Goal: Task Accomplishment & Management: Manage account settings

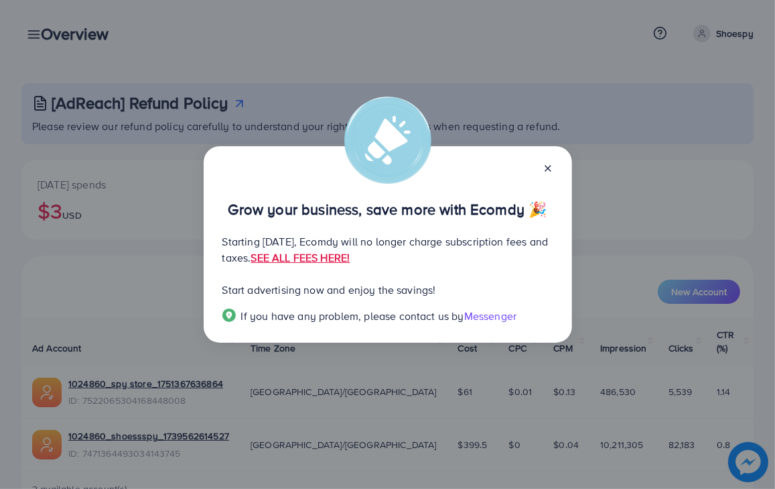
click at [548, 168] on line at bounding box center [548, 168] width 5 height 5
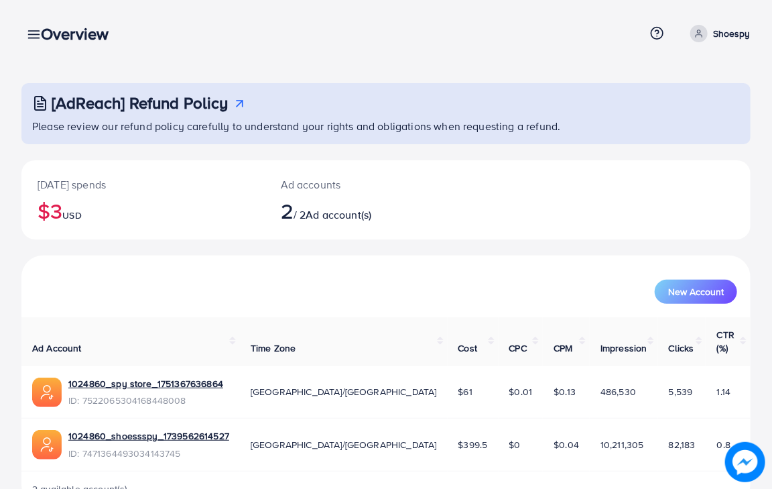
click at [33, 38] on div "Overview" at bounding box center [80, 33] width 100 height 19
click at [34, 34] on div "Overview" at bounding box center [80, 33] width 100 height 19
click at [38, 36] on div "Overview" at bounding box center [80, 33] width 100 height 19
click at [35, 38] on div "Overview" at bounding box center [80, 33] width 100 height 19
click at [34, 38] on div "Overview" at bounding box center [80, 33] width 100 height 19
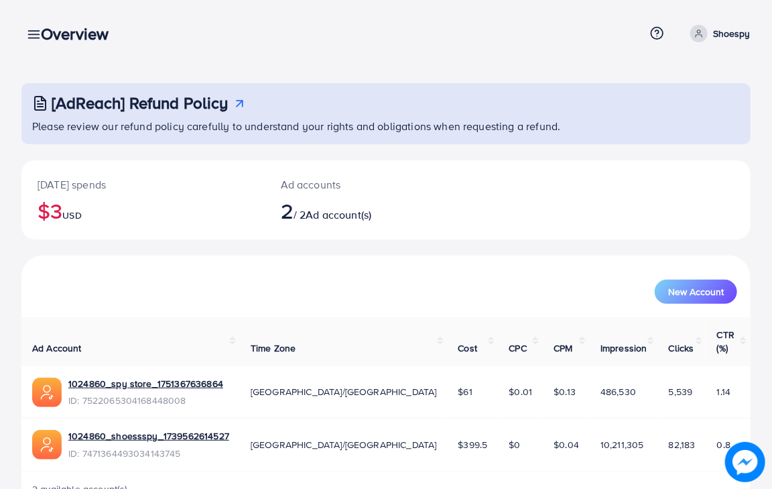
click at [36, 38] on div "Overview" at bounding box center [80, 33] width 100 height 19
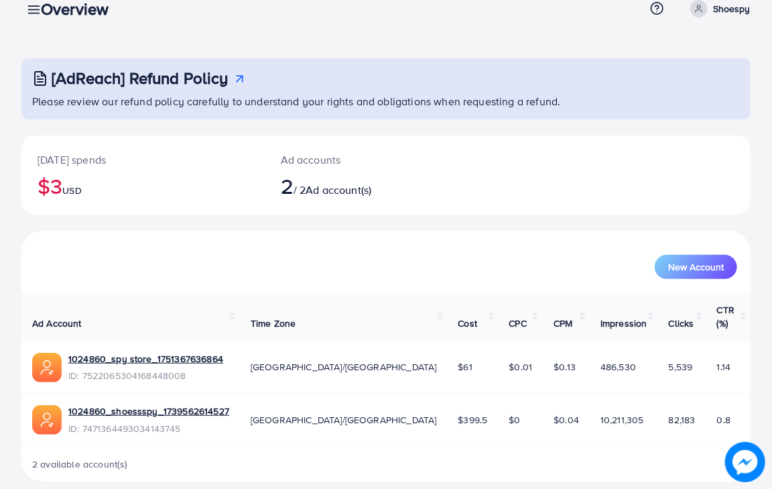
click at [41, 6] on h3 "Overview" at bounding box center [80, 8] width 78 height 19
click at [27, 11] on icon at bounding box center [34, 10] width 14 height 14
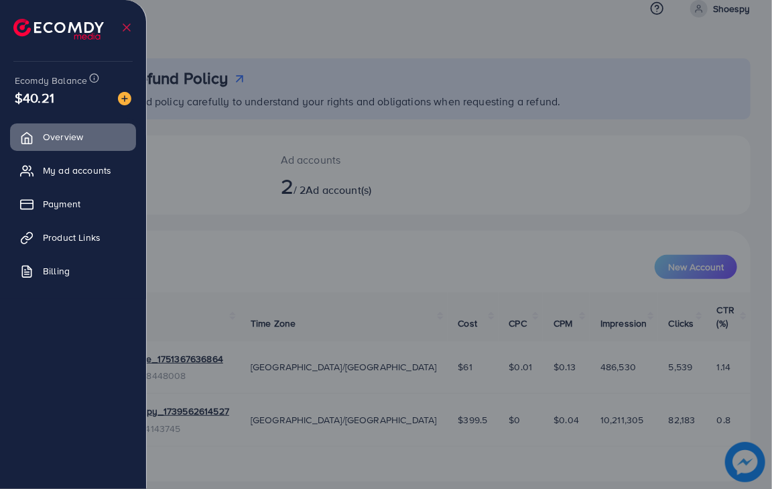
click at [120, 21] on icon at bounding box center [126, 27] width 13 height 13
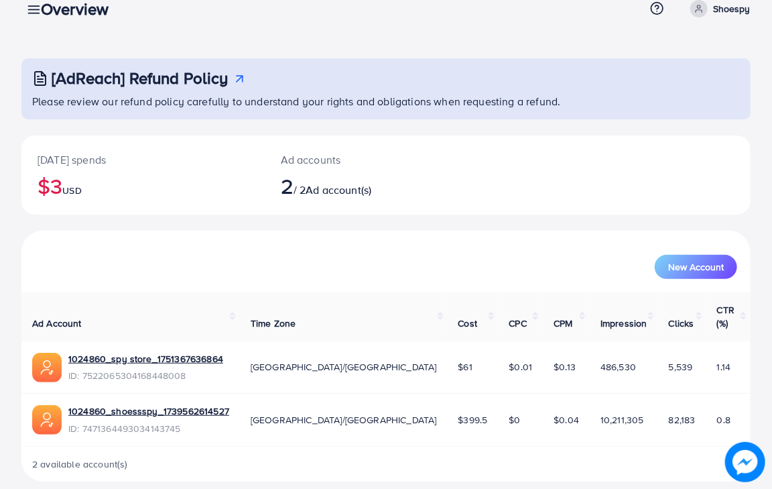
click at [35, 13] on div "Overview" at bounding box center [80, 8] width 100 height 19
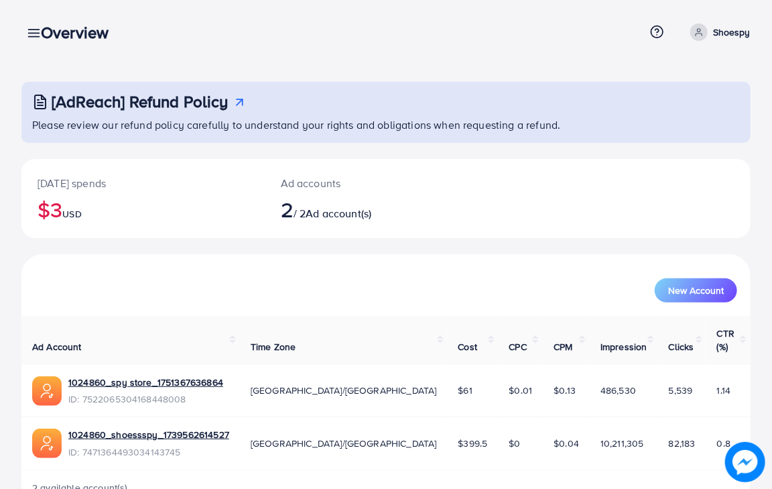
scroll to position [0, 0]
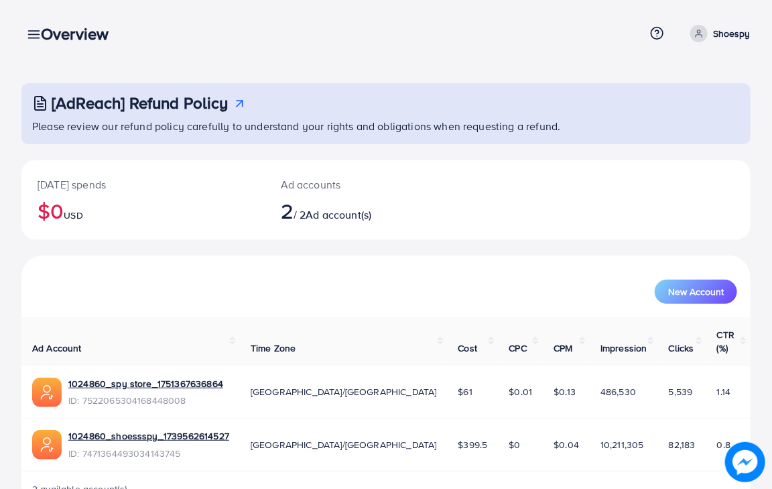
click at [35, 38] on div "Overview" at bounding box center [80, 33] width 100 height 19
click at [30, 34] on div "Overview" at bounding box center [80, 33] width 100 height 19
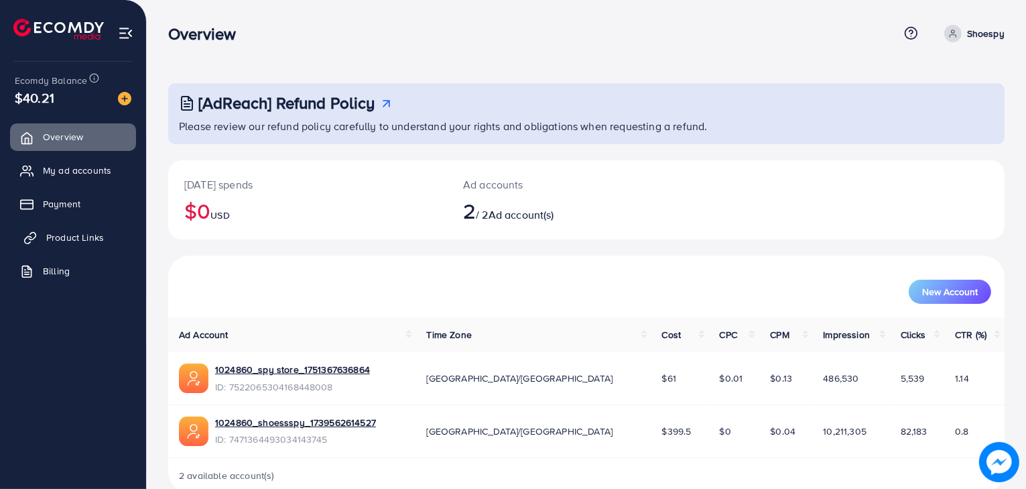
click at [66, 244] on link "Product Links" at bounding box center [73, 237] width 126 height 27
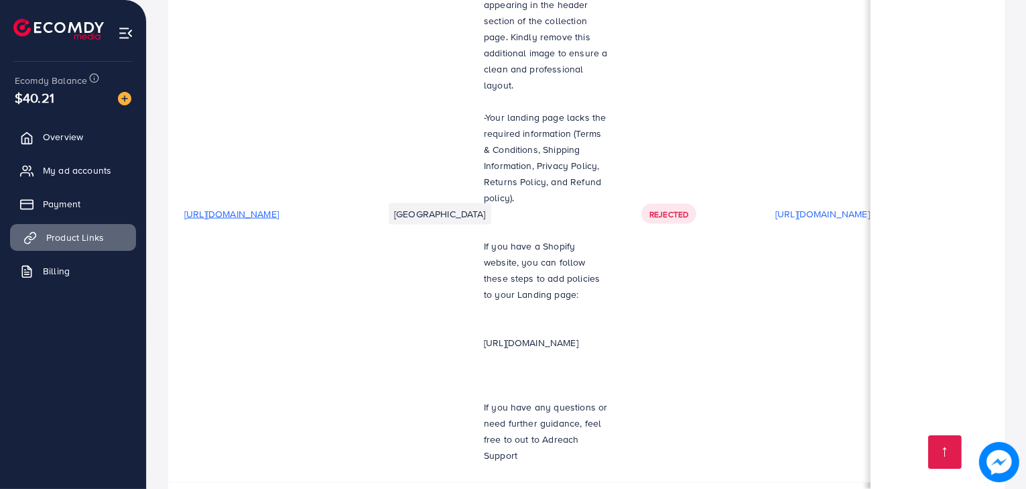
scroll to position [0, 296]
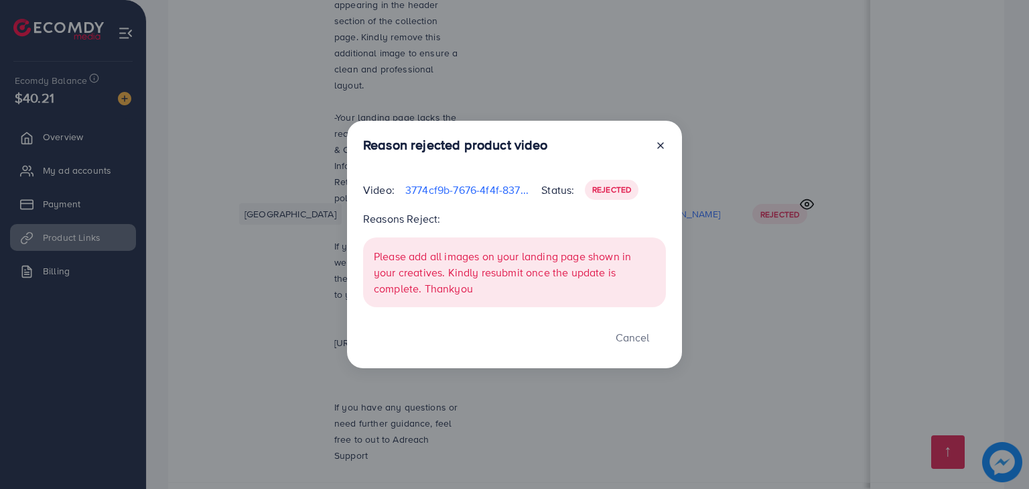
click at [661, 146] on line at bounding box center [660, 145] width 5 height 5
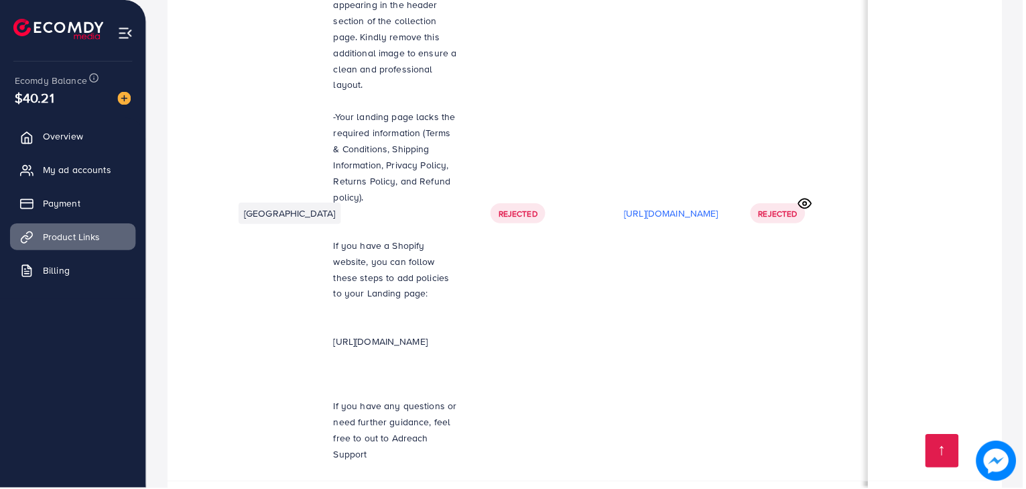
scroll to position [0, 292]
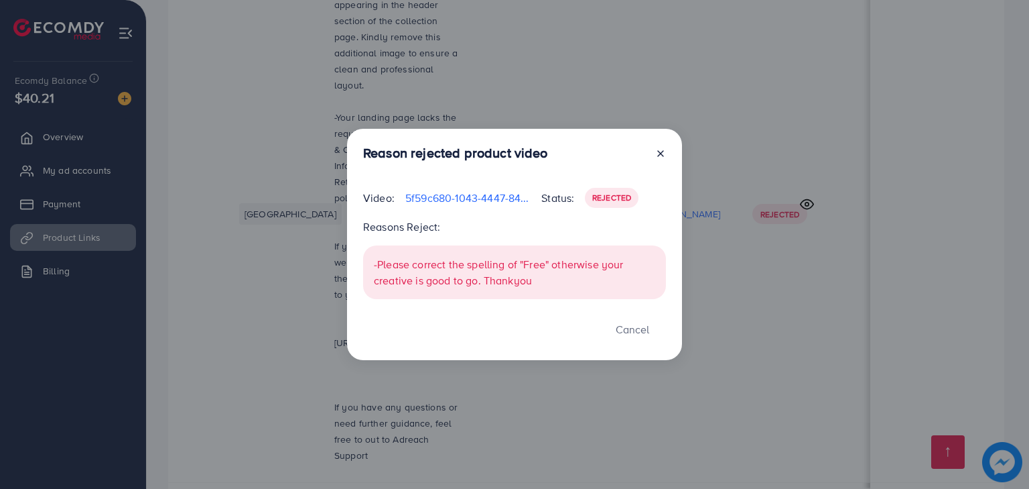
click at [661, 154] on line at bounding box center [660, 153] width 5 height 5
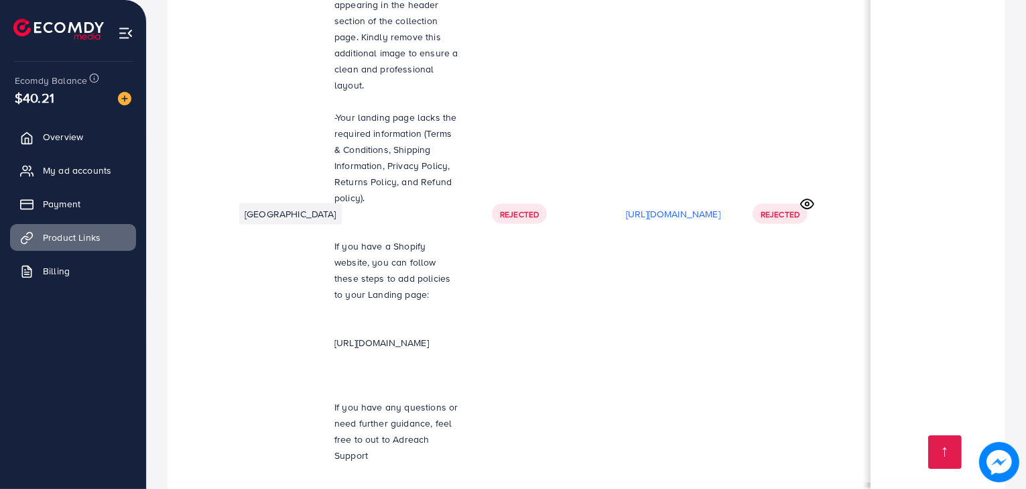
scroll to position [0, 0]
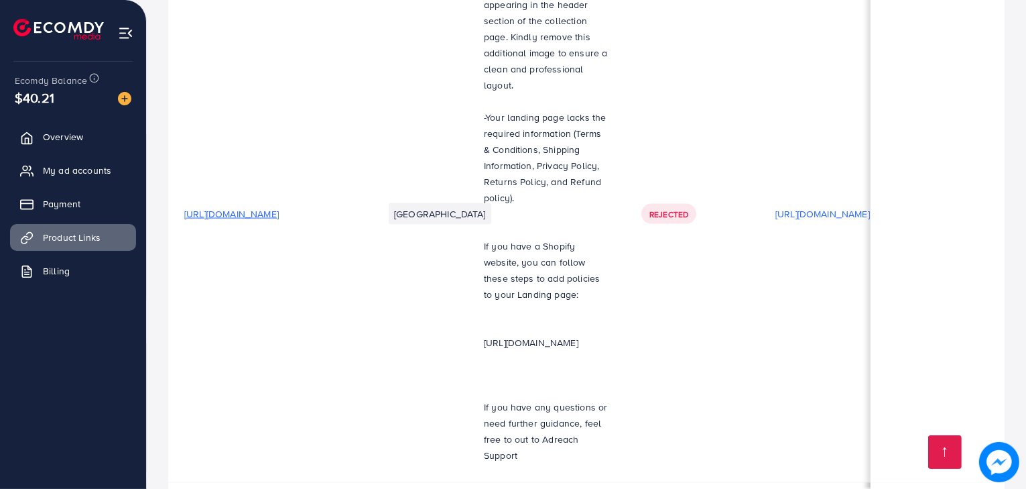
click at [101, 180] on link "My ad accounts" at bounding box center [73, 170] width 126 height 27
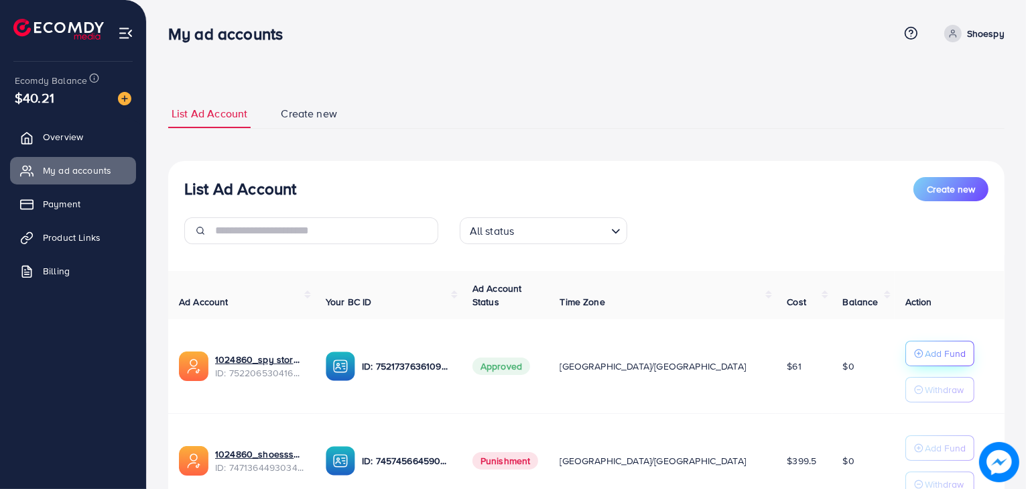
click at [775, 352] on div "Add Fund" at bounding box center [940, 353] width 52 height 16
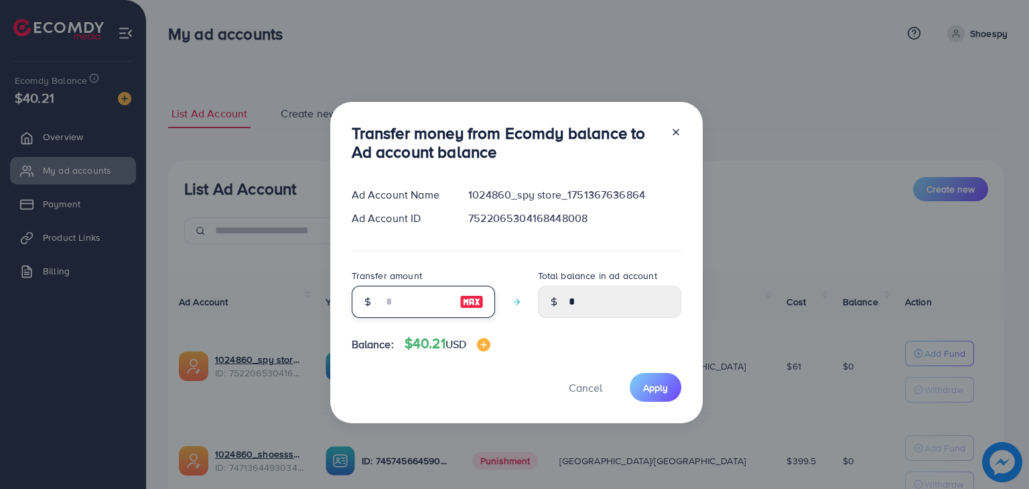
click at [399, 302] on input "number" at bounding box center [416, 302] width 67 height 32
type input "*"
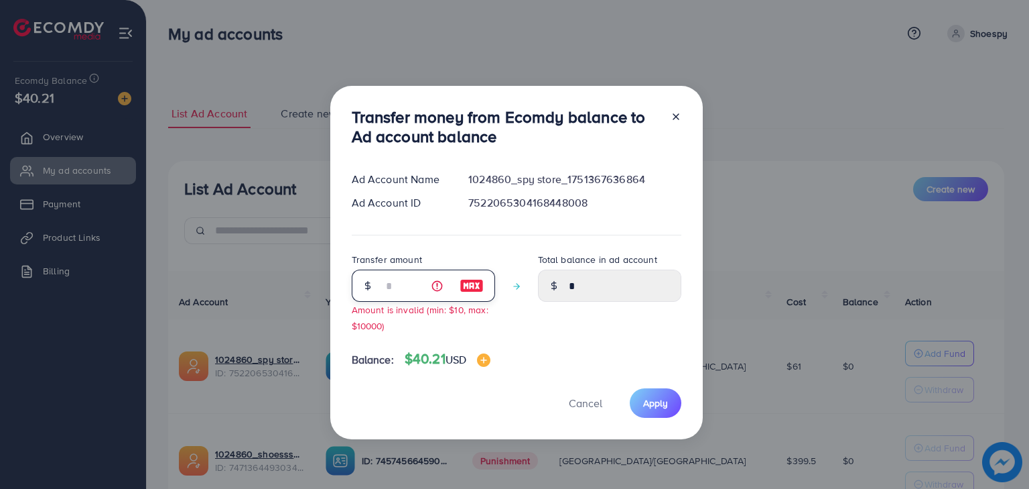
type input "****"
type input "**"
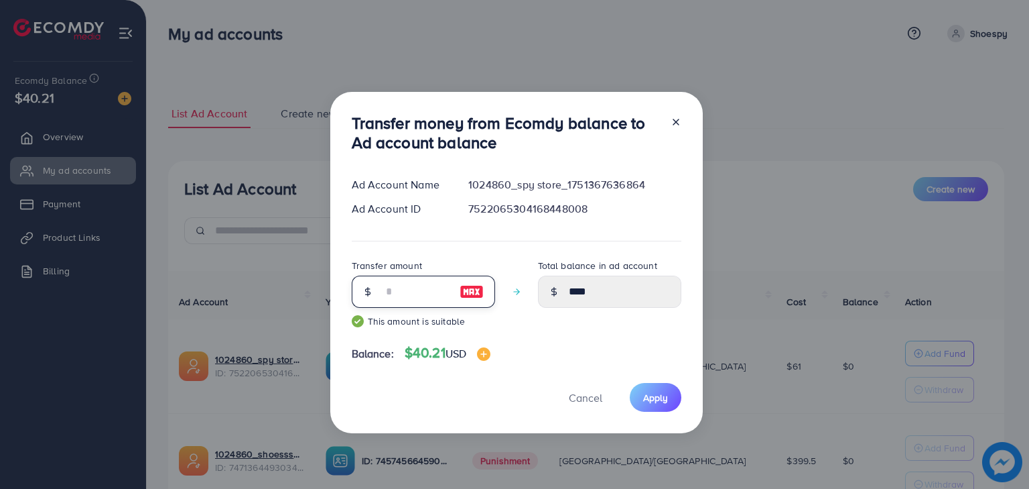
type input "*****"
type input "**"
click at [662, 399] on span "Apply" at bounding box center [655, 397] width 25 height 13
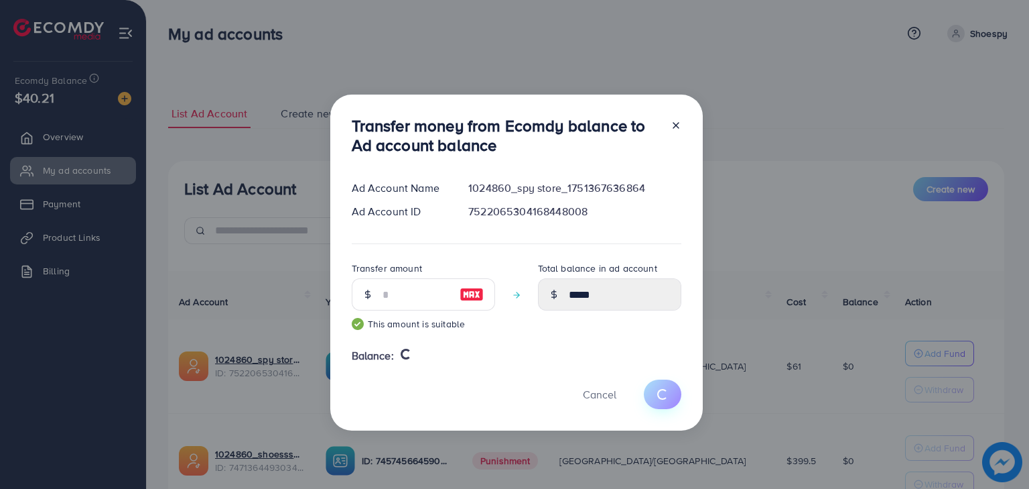
type input "*"
